Goal: Find specific page/section: Find specific page/section

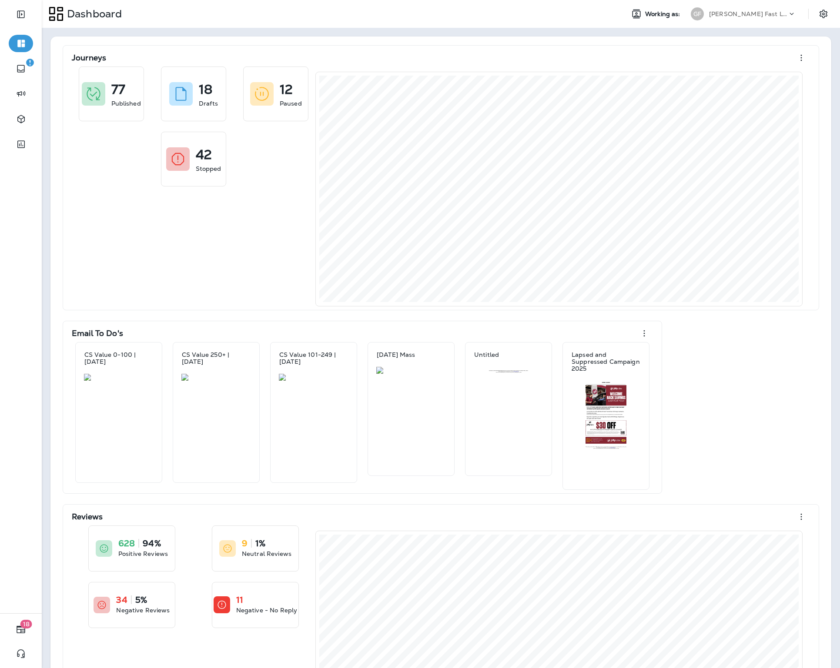
click at [729, 17] on p "[PERSON_NAME] Fast Lube dba [PERSON_NAME]" at bounding box center [748, 13] width 78 height 7
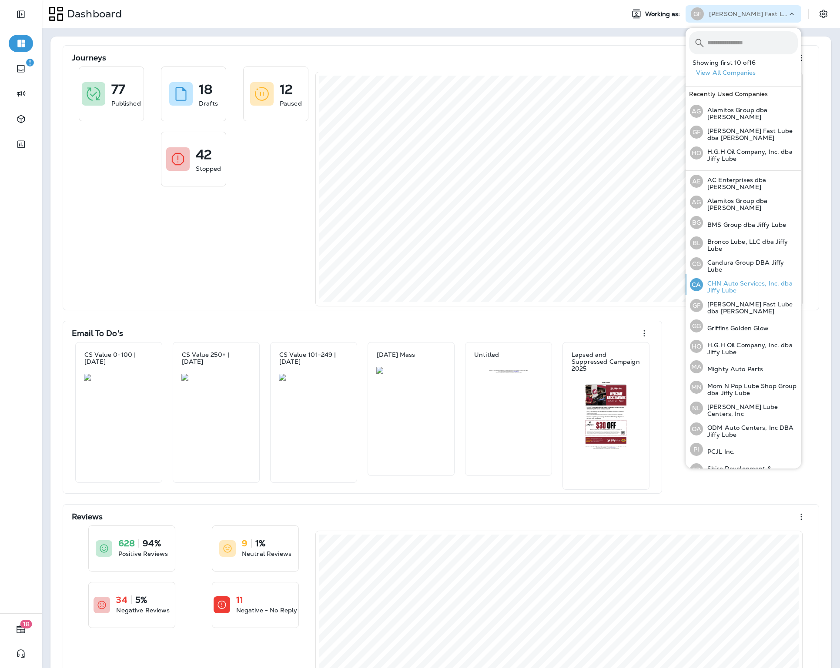
click at [735, 288] on p "CHN Auto Services, Inc. dba Jiffy Lube" at bounding box center [750, 287] width 95 height 14
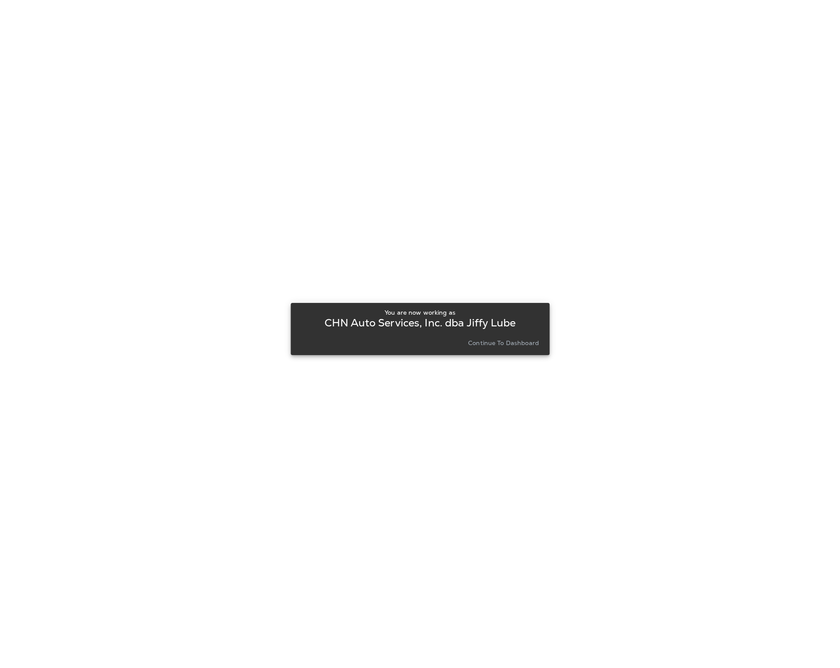
click at [508, 341] on p "Continue to Dashboard" at bounding box center [503, 343] width 71 height 7
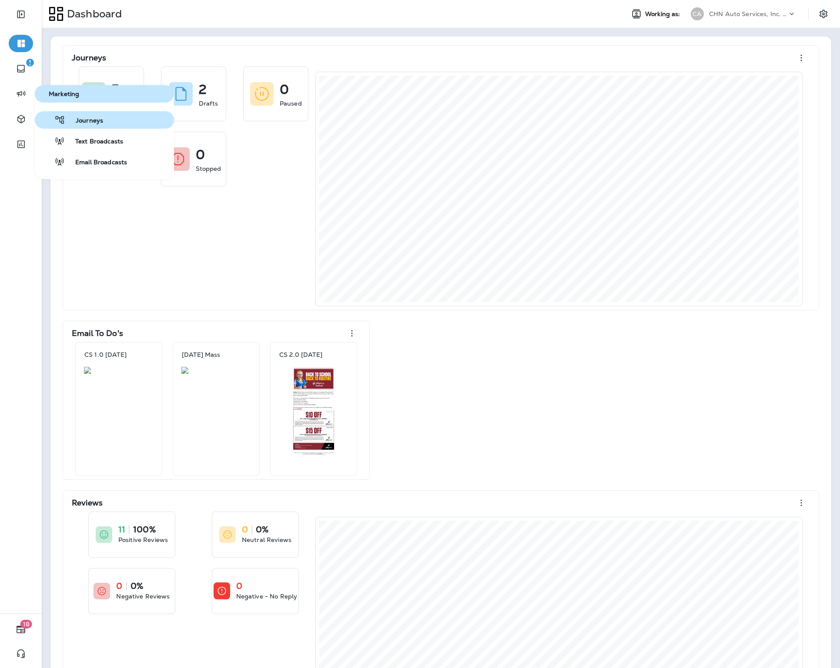
click at [87, 124] on span "Journeys" at bounding box center [84, 121] width 38 height 8
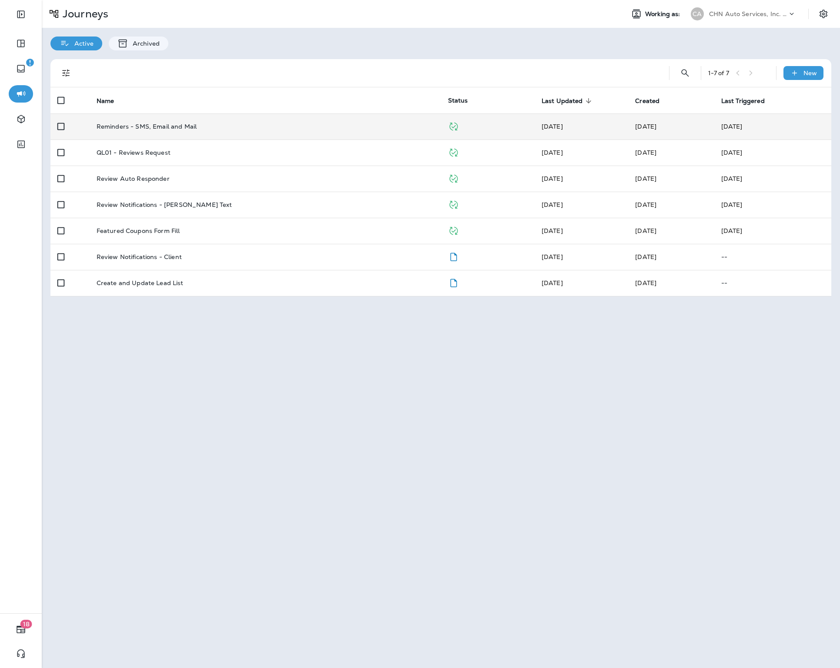
click at [195, 126] on div "Reminders - SMS, Email and Mail" at bounding box center [266, 126] width 338 height 7
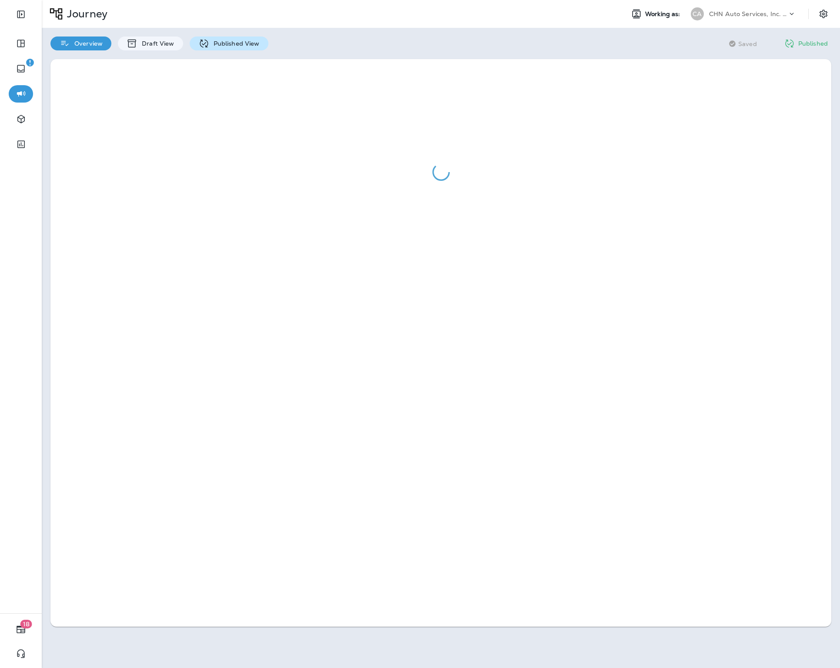
click at [242, 46] on p "Published View" at bounding box center [234, 43] width 50 height 7
